Goal: Task Accomplishment & Management: Complete application form

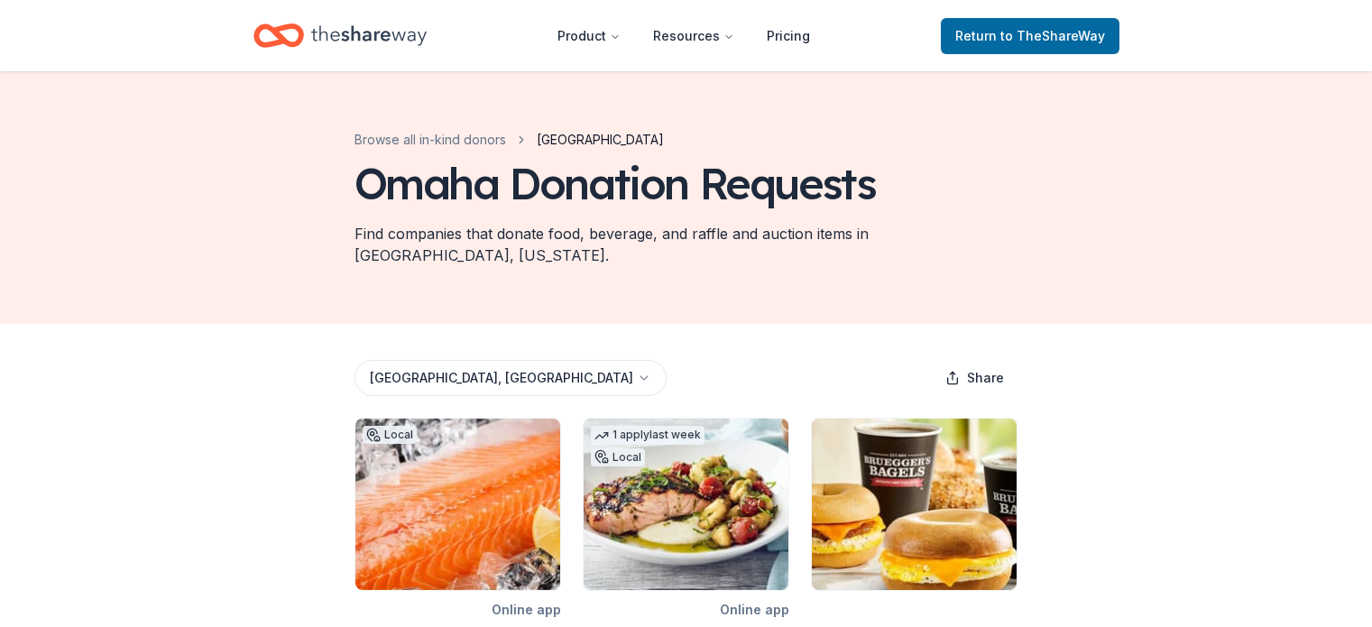
scroll to position [570, 0]
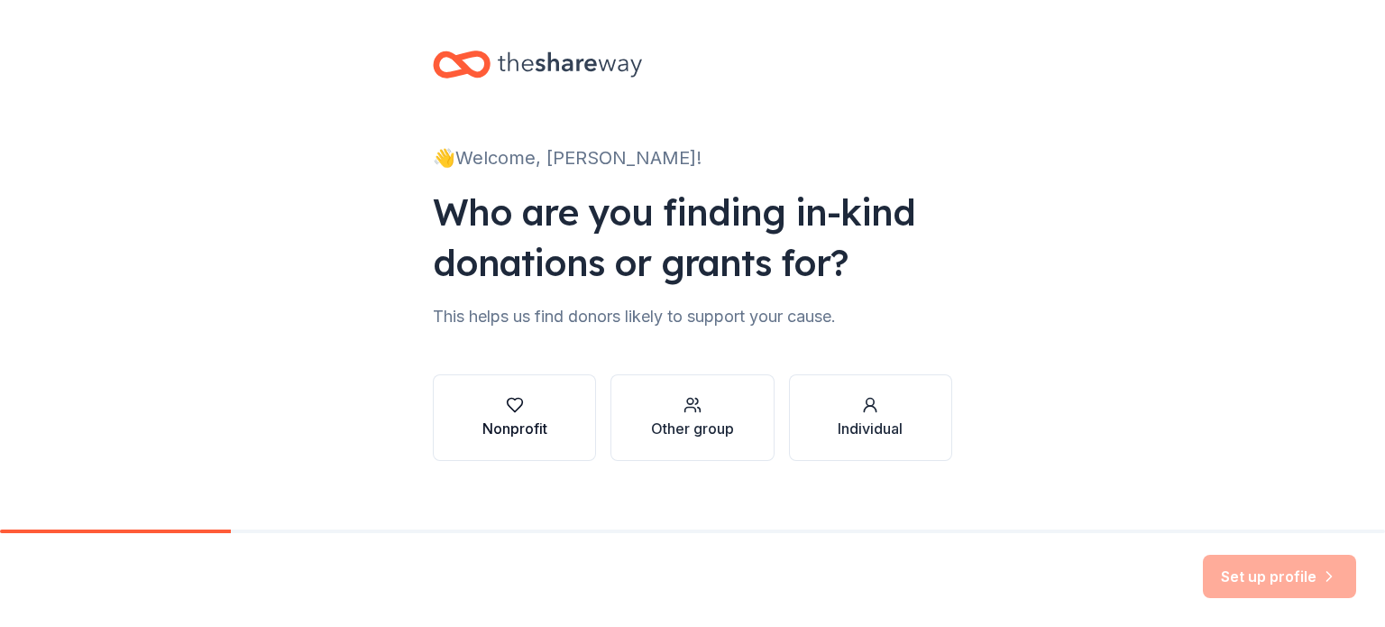
click at [497, 425] on div "Nonprofit" at bounding box center [514, 429] width 65 height 22
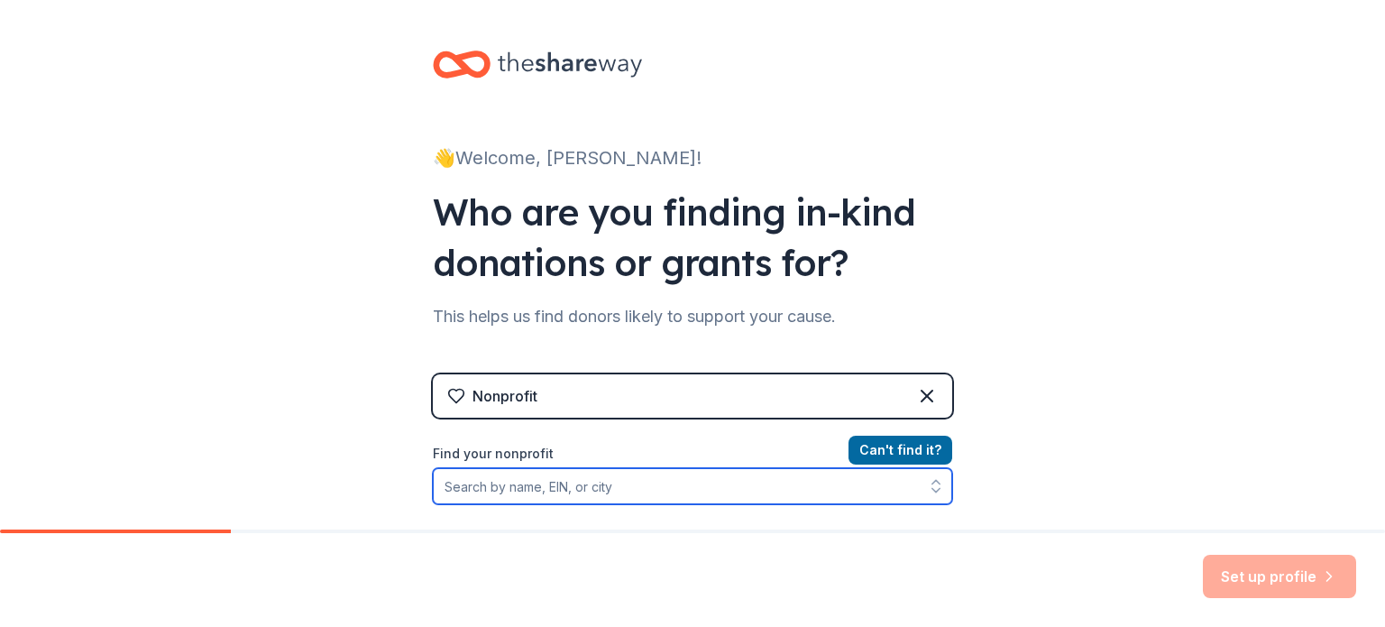
click at [543, 475] on input "Find your nonprofit" at bounding box center [692, 486] width 519 height 36
paste input "Company or business branding on the StJB website - Oktoberfest, on the CHS elec…"
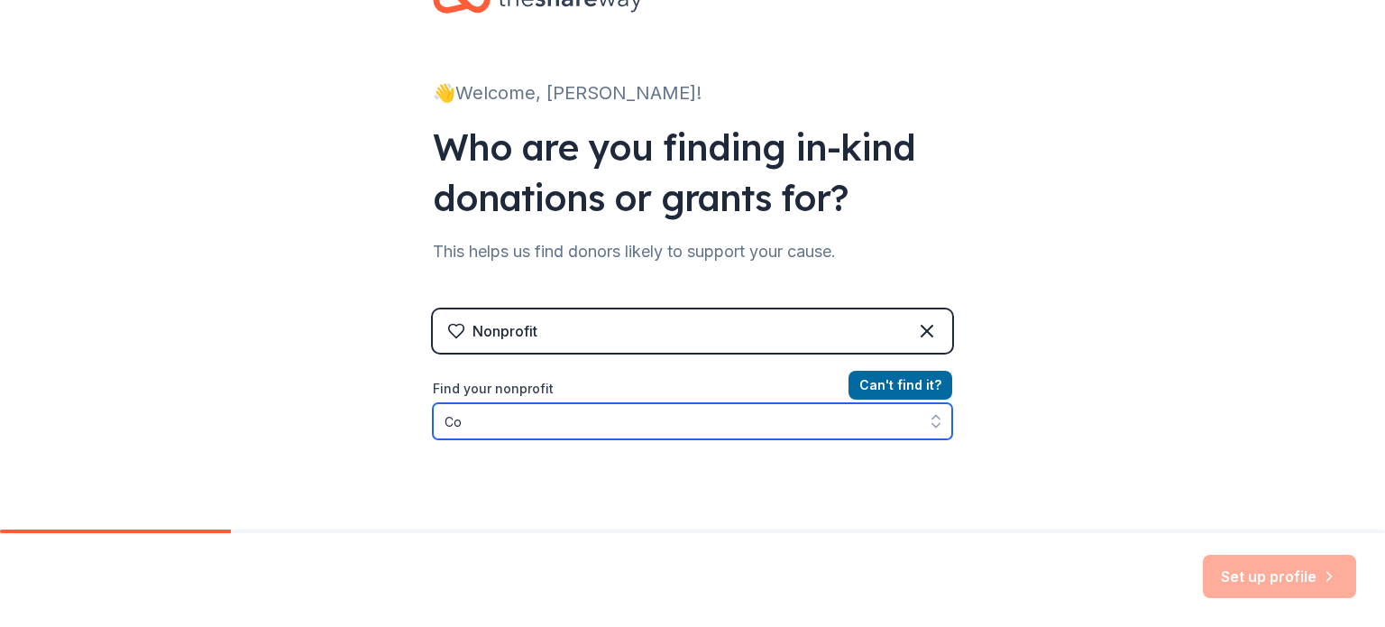
type input "C"
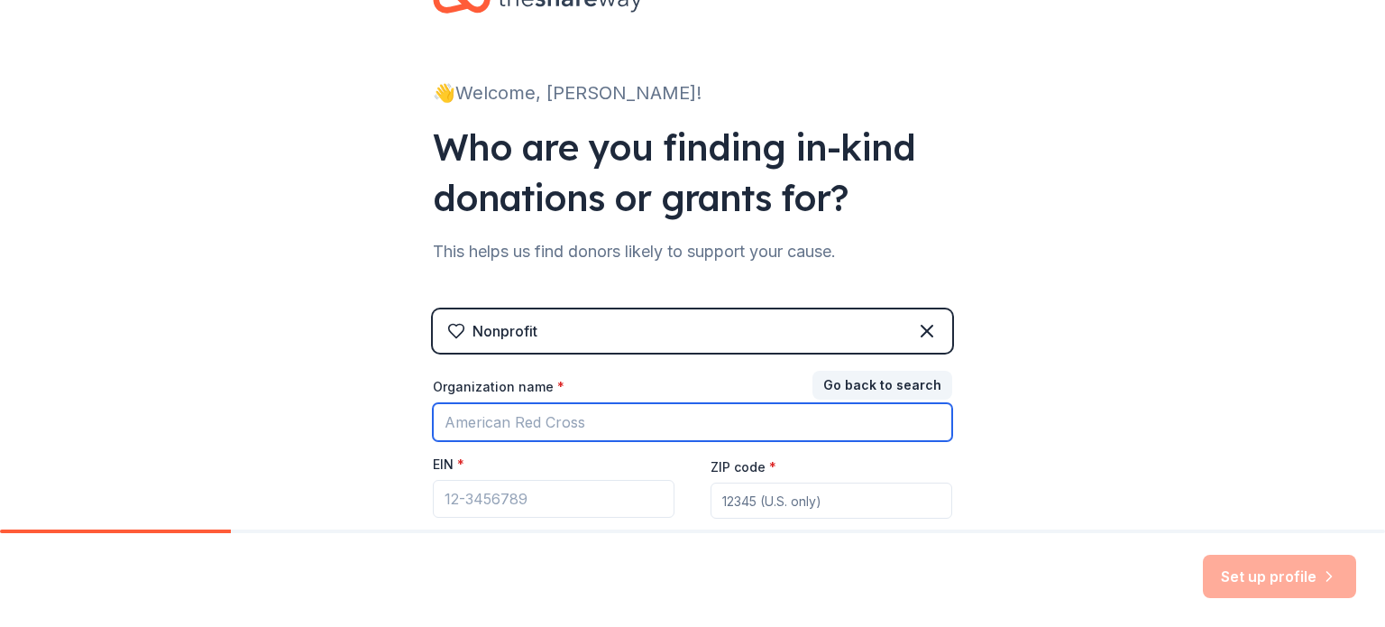
click at [574, 427] on input "Organization name *" at bounding box center [692, 422] width 519 height 38
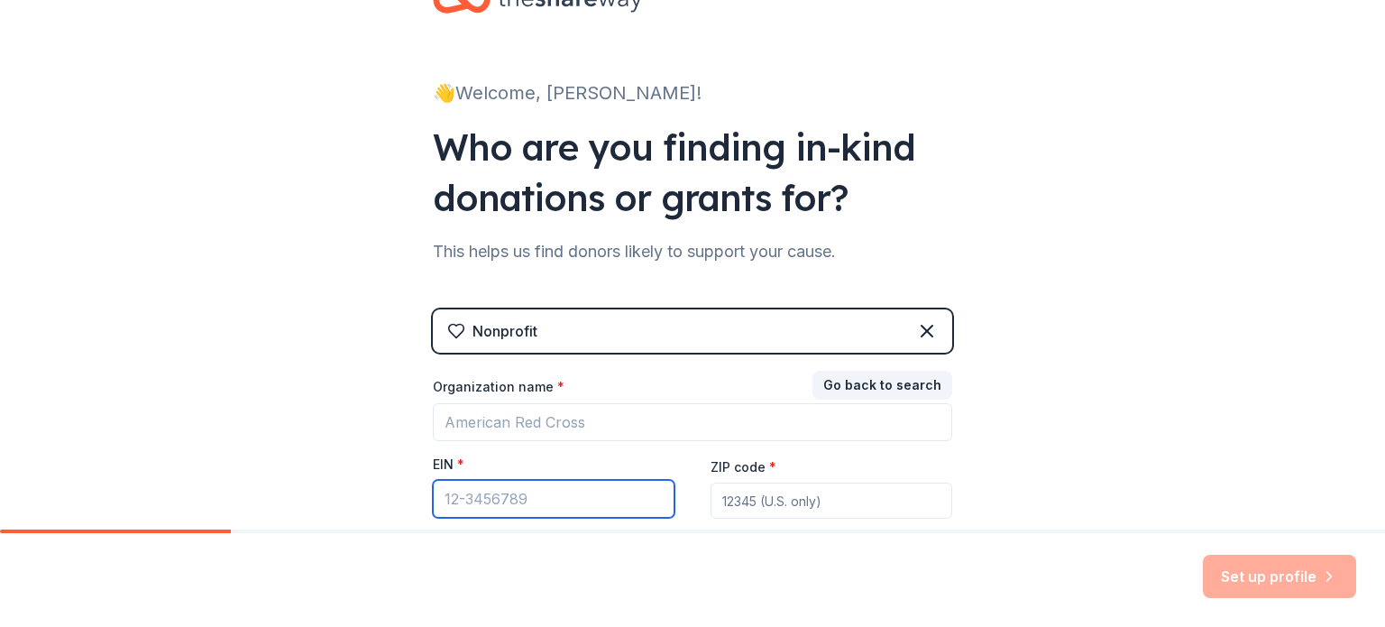
click at [509, 504] on input "EIN *" at bounding box center [554, 499] width 242 height 38
paste input "47-0391518"
type input "47-0391518"
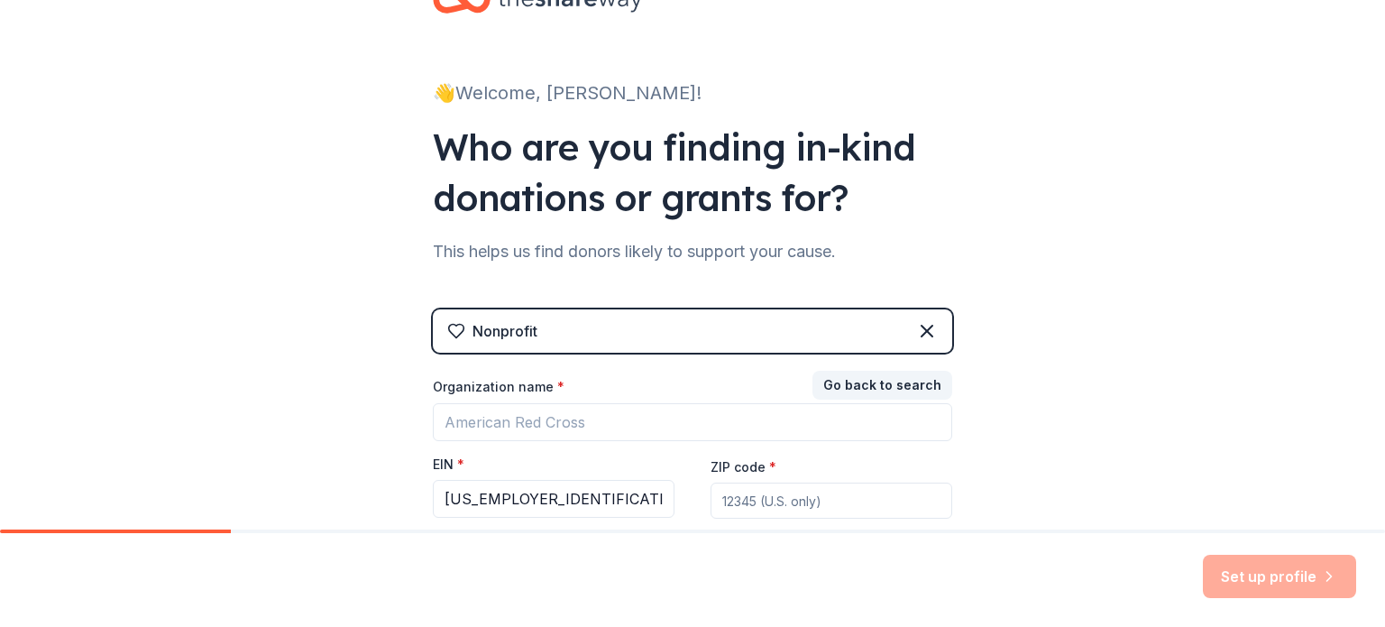
click at [758, 482] on input "ZIP code *" at bounding box center [832, 500] width 242 height 36
type input "68048"
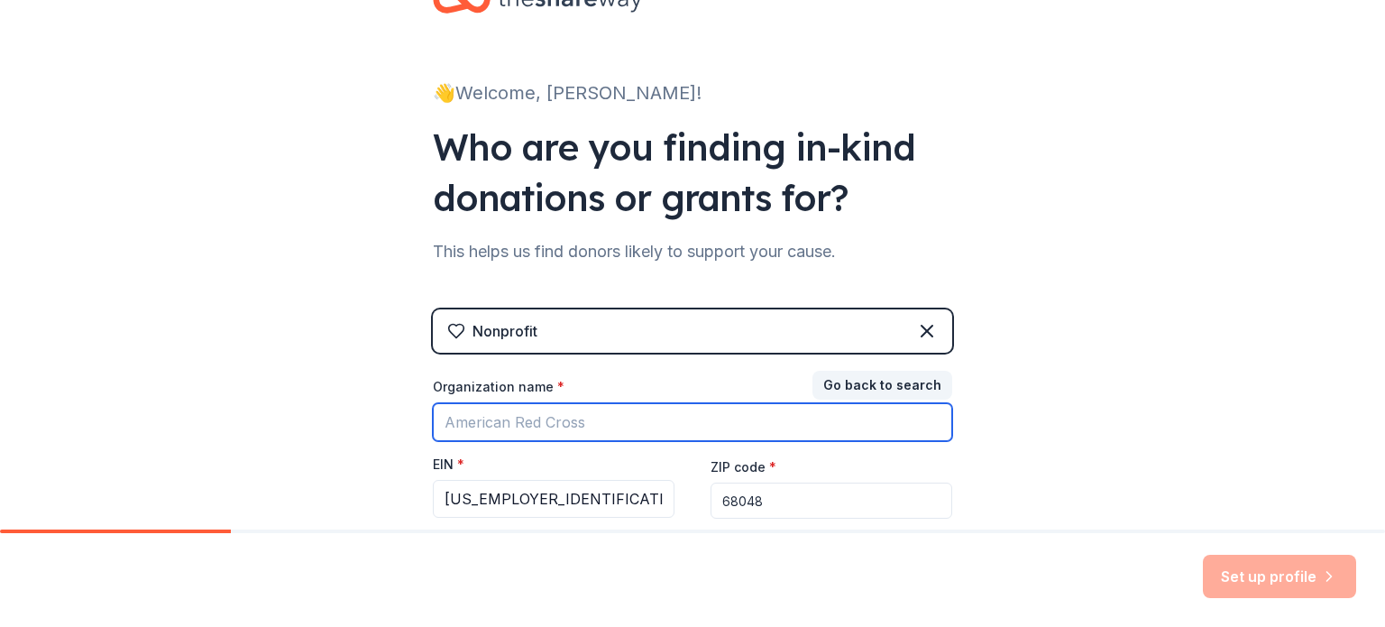
click at [629, 411] on input "Organization name *" at bounding box center [692, 422] width 519 height 38
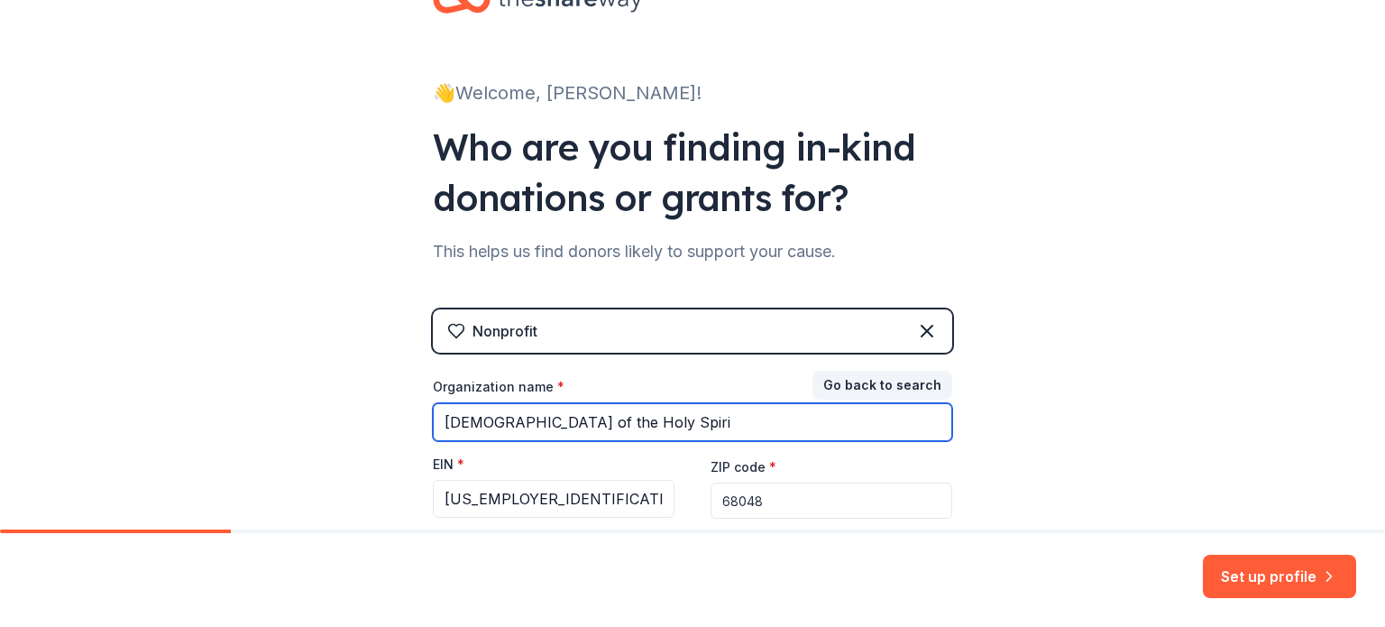
type input "Church of the Holy Spirit"
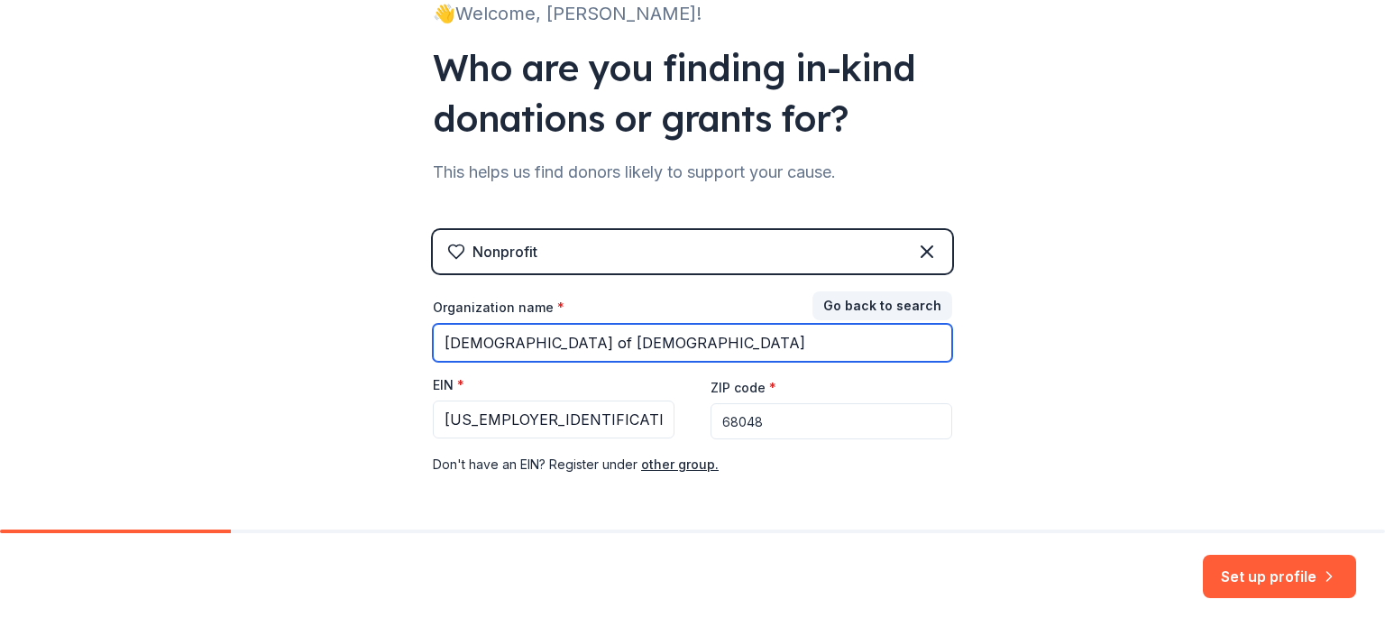
scroll to position [213, 0]
